Goal: Information Seeking & Learning: Learn about a topic

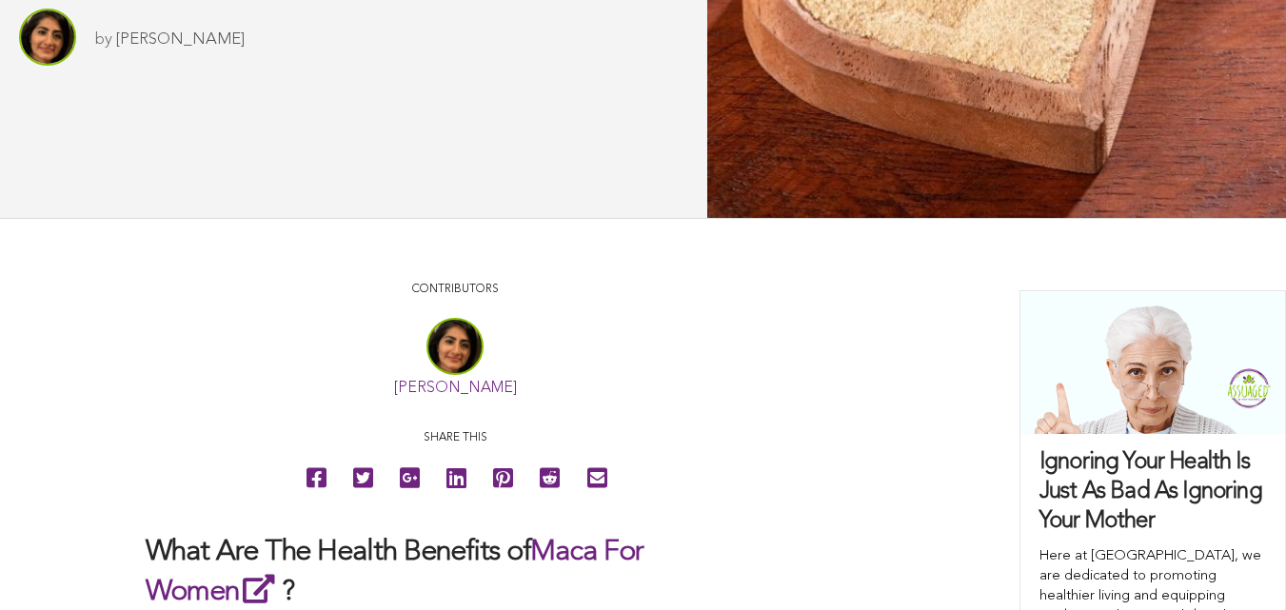
scroll to position [830, 0]
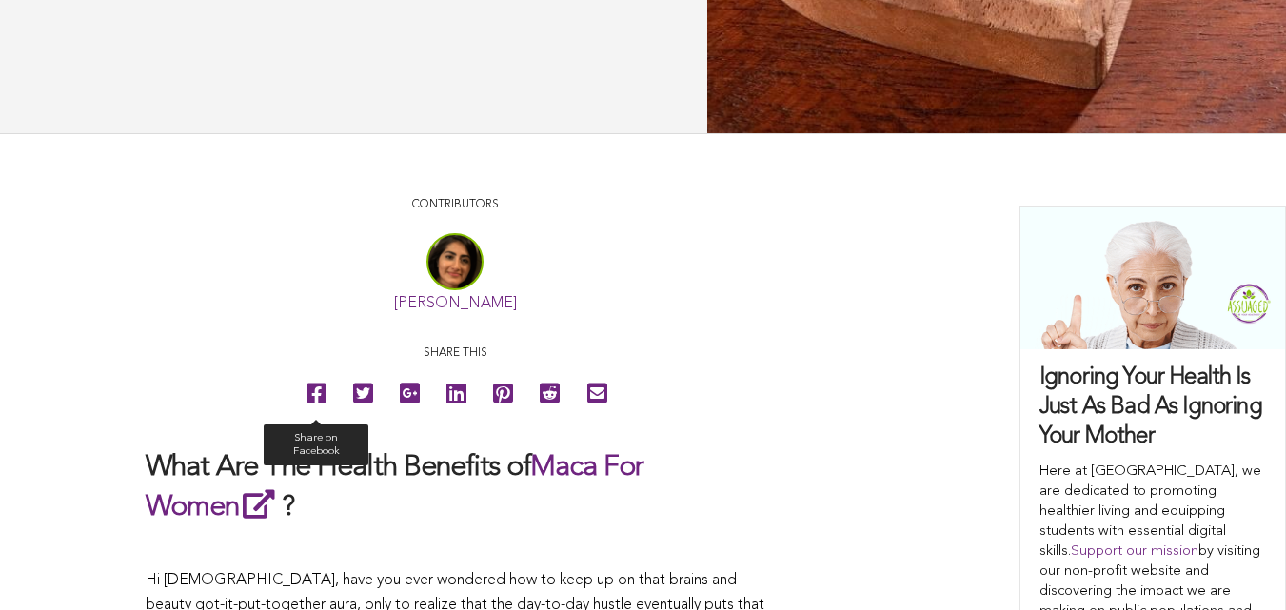
click at [306, 415] on icon at bounding box center [316, 393] width 20 height 43
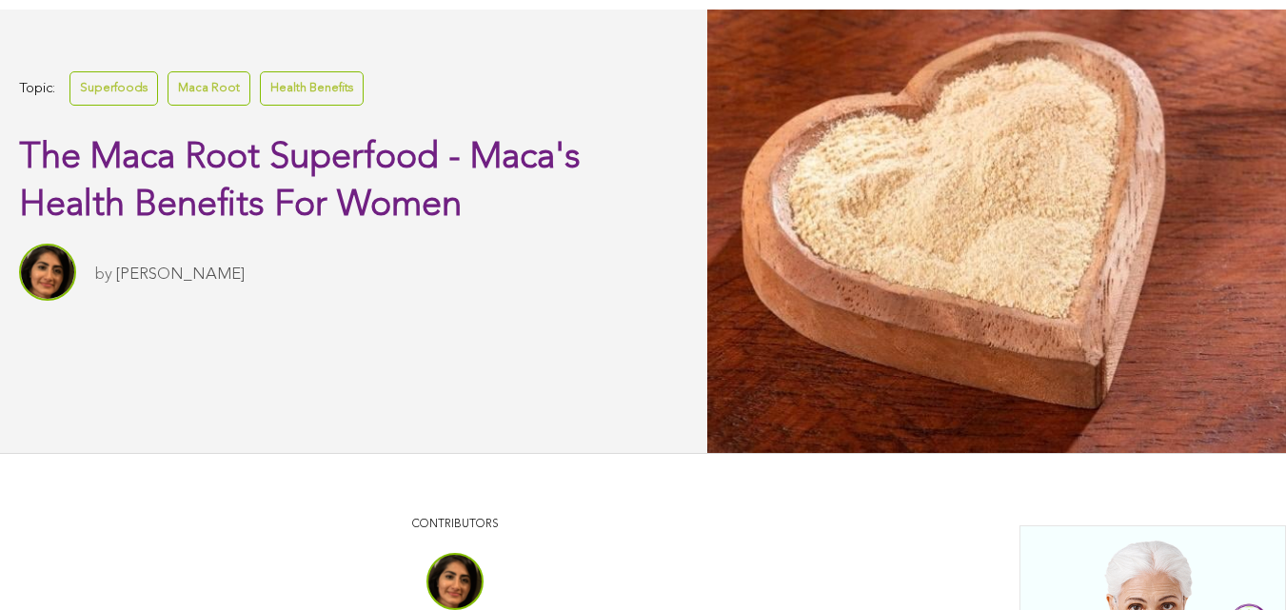
scroll to position [194, 0]
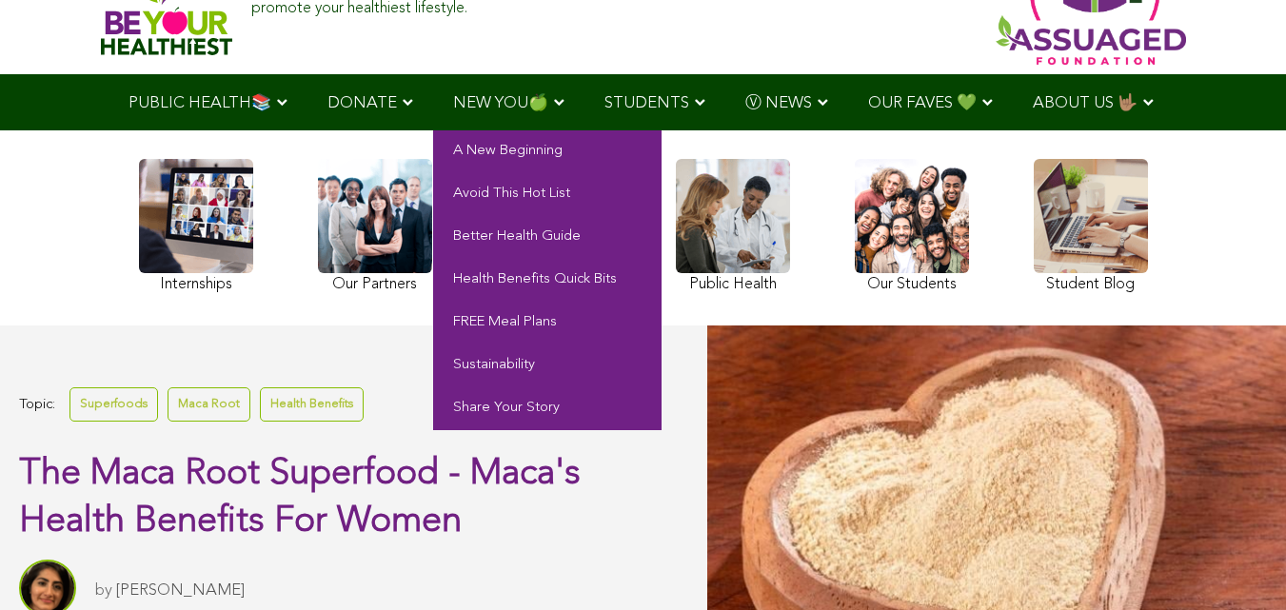
click at [453, 107] on span "NEW YOU🍏" at bounding box center [500, 103] width 95 height 16
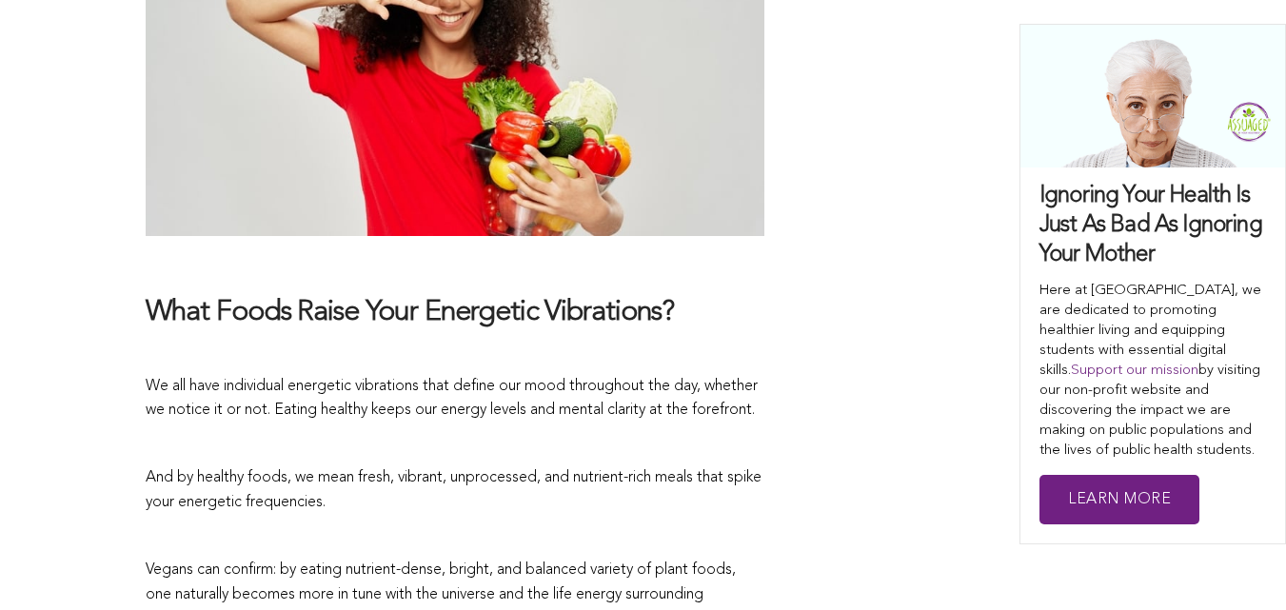
scroll to position [2073, 0]
